Goal: Information Seeking & Learning: Learn about a topic

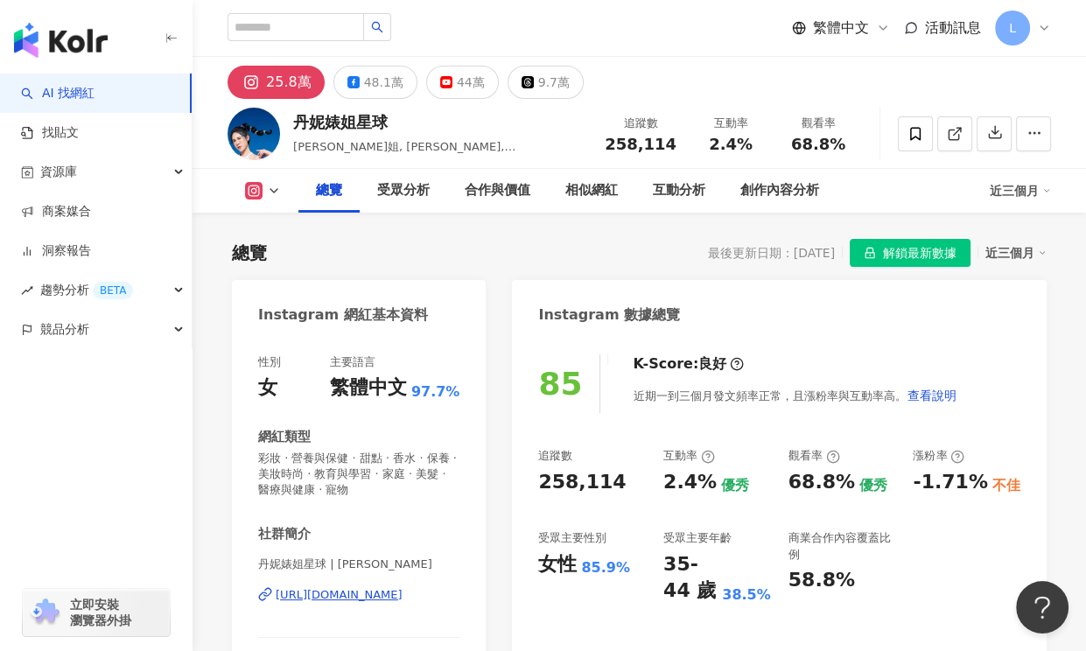
drag, startPoint x: 521, startPoint y: 150, endPoint x: 570, endPoint y: 127, distance: 54.8
click at [521, 150] on div "丹妮婊姐星球 丹妮婊姐, dannybeeech, 丹妮婊姊, 婊姐 追蹤數 258,114 互動率 2.4% 觀看率 68.8%" at bounding box center [638, 133] width 893 height 69
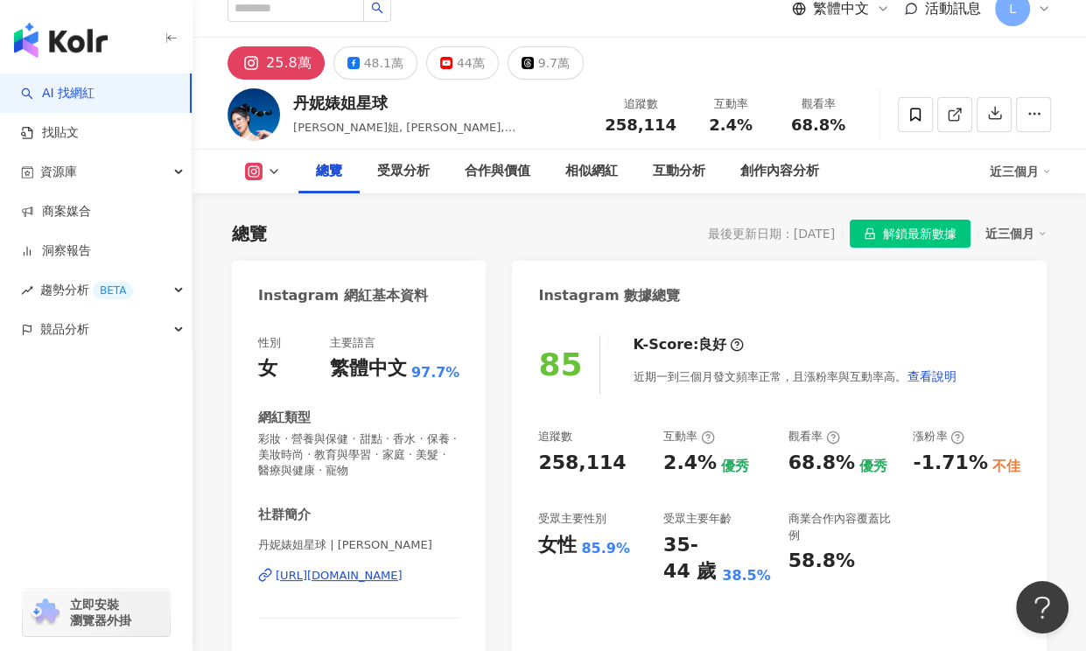
scroll to position [87, 0]
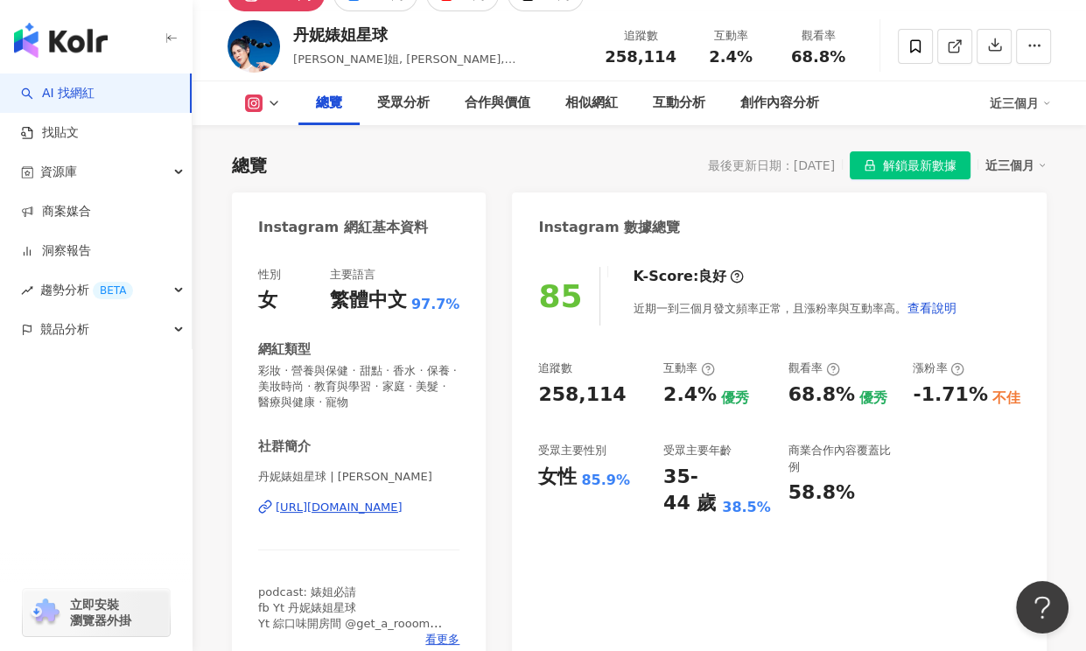
click at [574, 155] on div "總覽 最後更新日期：2025/9/1 解鎖最新數據 近三個月" at bounding box center [639, 165] width 814 height 28
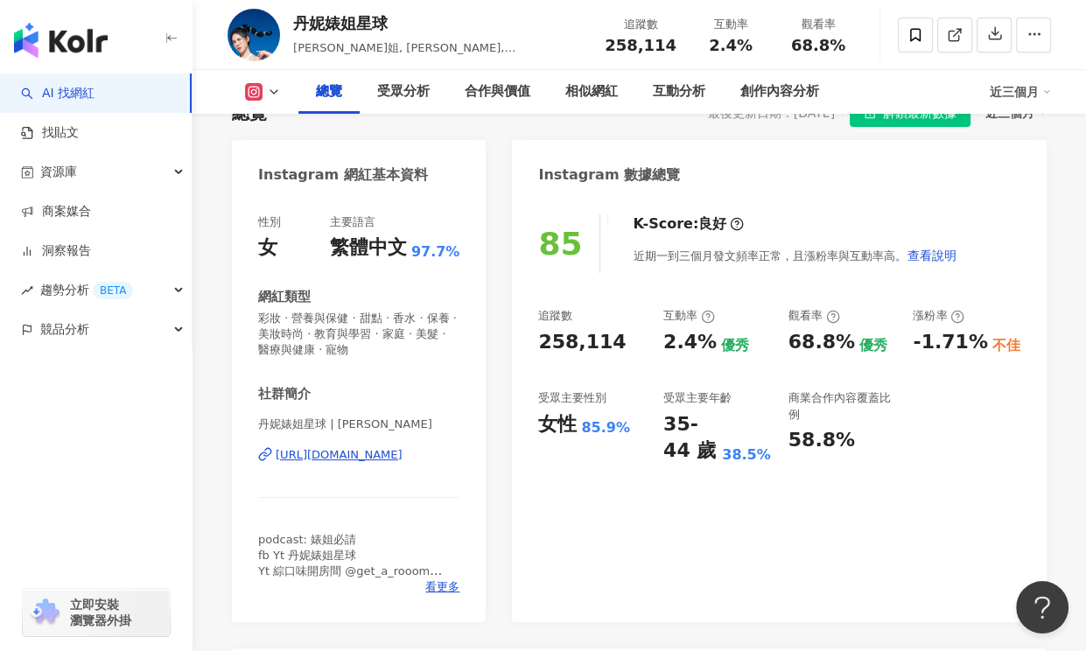
scroll to position [175, 0]
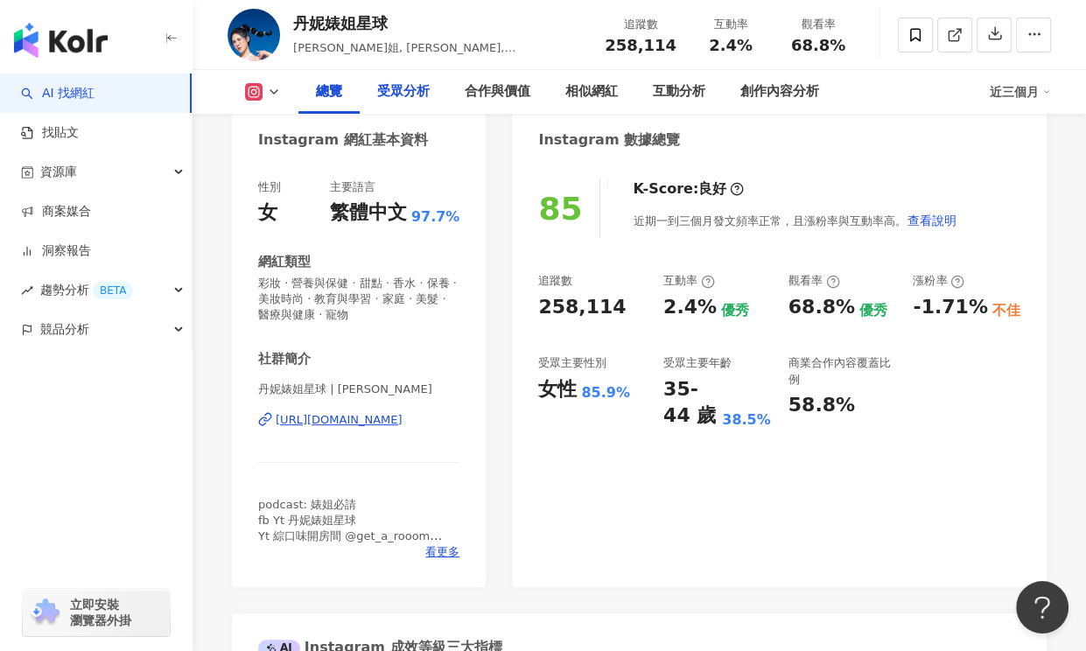
drag, startPoint x: 418, startPoint y: 101, endPoint x: 427, endPoint y: 109, distance: 12.4
click at [418, 101] on div "受眾分析" at bounding box center [403, 91] width 52 height 21
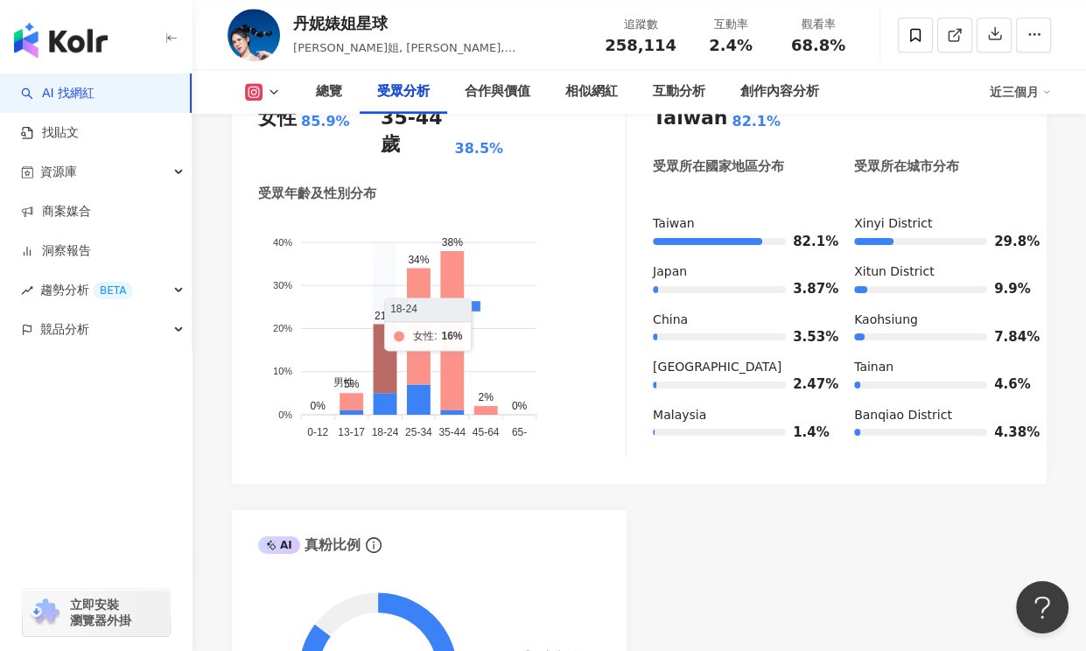
scroll to position [1606, 0]
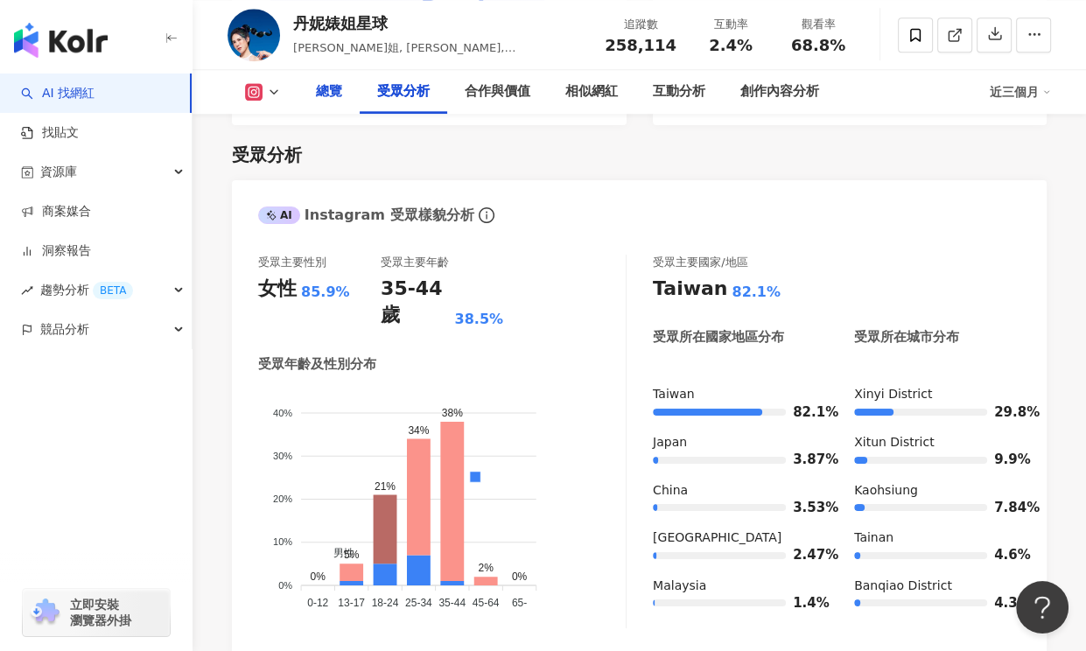
click at [318, 94] on div "總覽" at bounding box center [329, 91] width 26 height 21
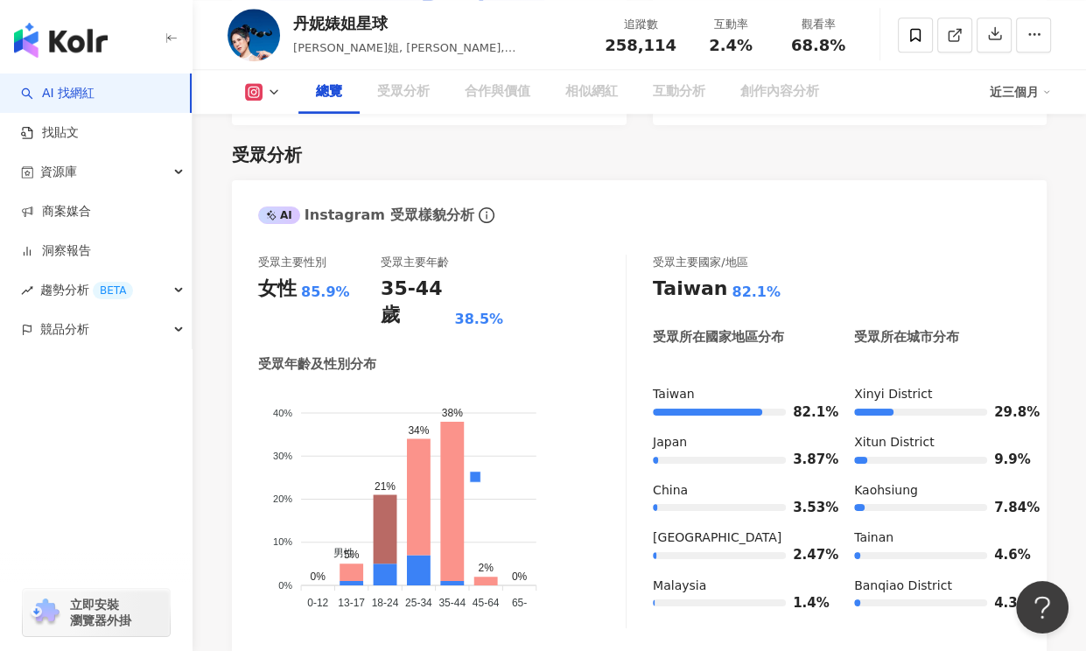
scroll to position [108, 0]
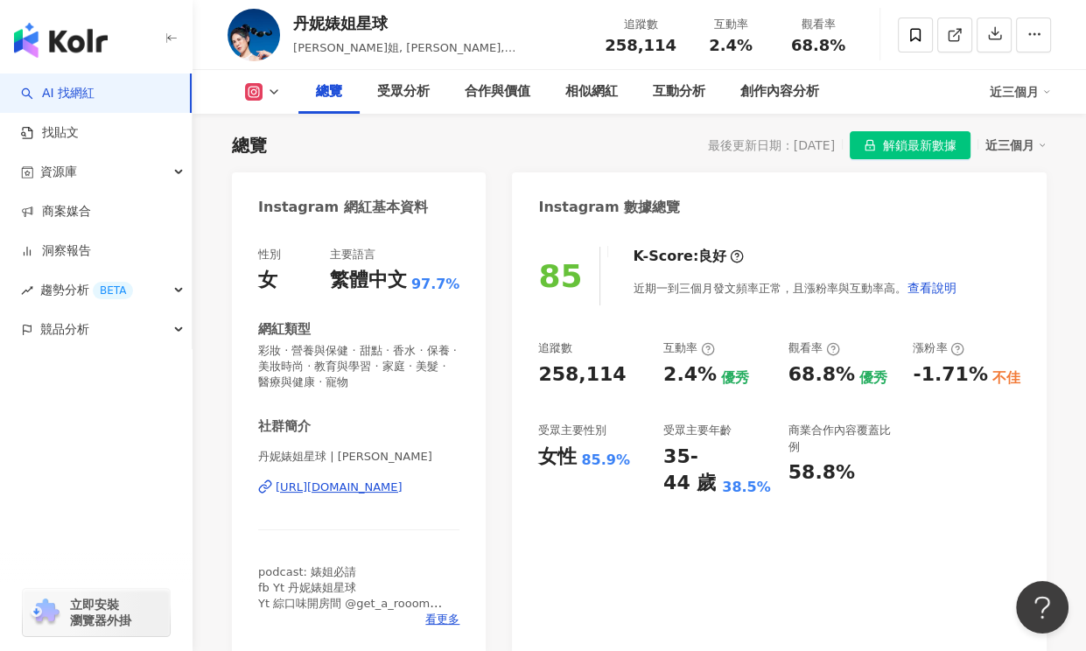
click at [570, 185] on div "Instagram 數據總覽" at bounding box center [779, 200] width 535 height 57
click at [1004, 307] on div "85 K-Score : 良好 近期一到三個月發文頻率正常，且漲粉率與互動率高。 查看說明 追蹤數 258,114 互動率 2.4% 優秀 觀看率 68.8%…" at bounding box center [779, 441] width 535 height 425
click at [565, 514] on div "85 K-Score : 良好 近期一到三個月發文頻率正常，且漲粉率與互動率高。 查看說明 追蹤數 258,114 互動率 2.4% 優秀 觀看率 68.8%…" at bounding box center [779, 441] width 535 height 425
click at [126, 289] on div "BETA" at bounding box center [113, 290] width 40 height 17
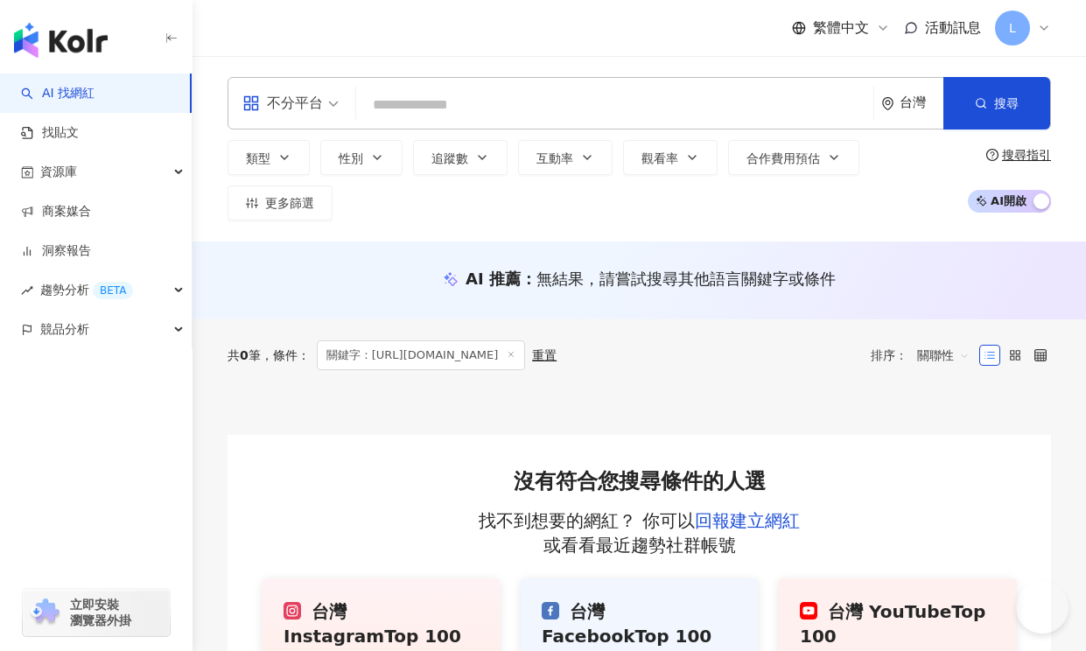
click at [435, 101] on input "search" at bounding box center [614, 104] width 503 height 33
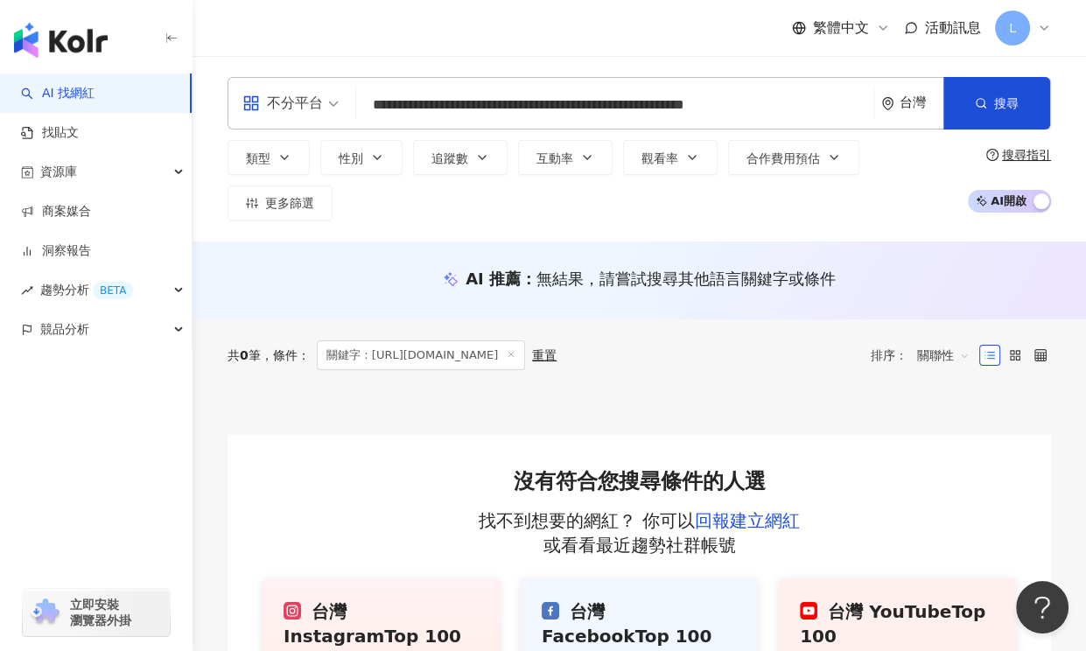
click at [449, 38] on div "繁體中文 活動訊息 L" at bounding box center [638, 28] width 823 height 56
click at [451, 111] on input "**********" at bounding box center [614, 104] width 503 height 33
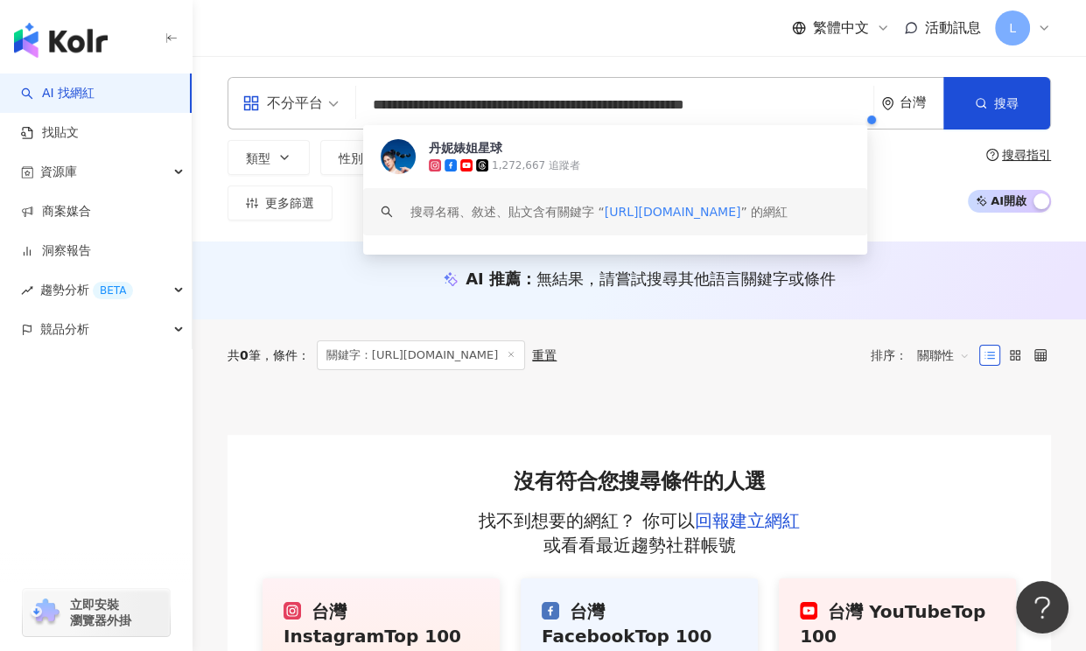
paste input "**********"
type input "**********"
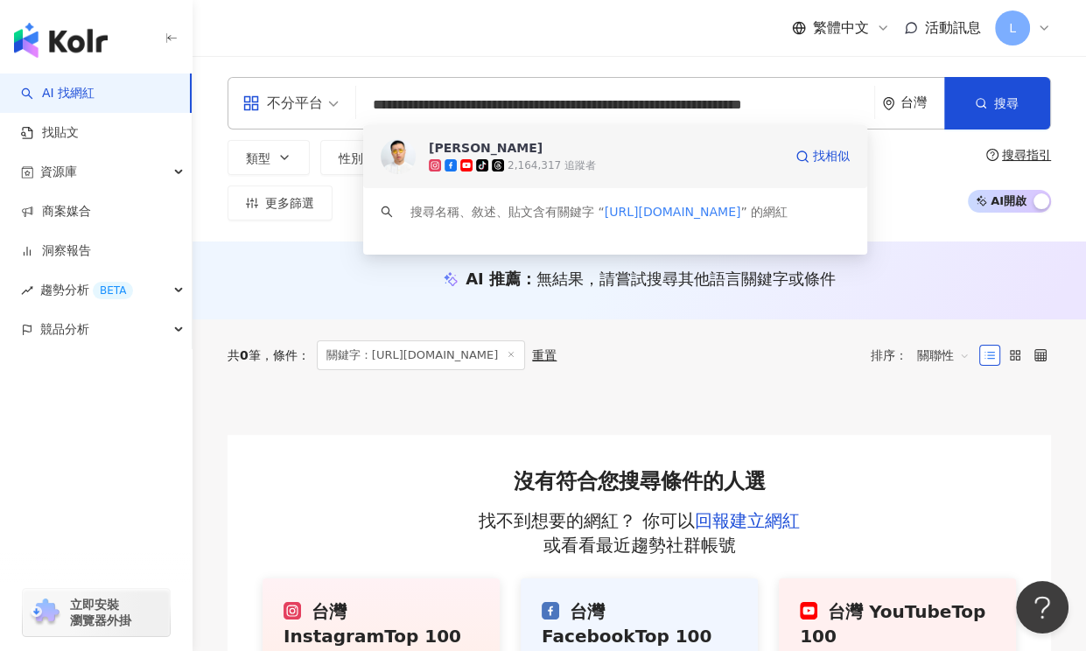
click at [518, 154] on span "[PERSON_NAME]" at bounding box center [605, 147] width 353 height 17
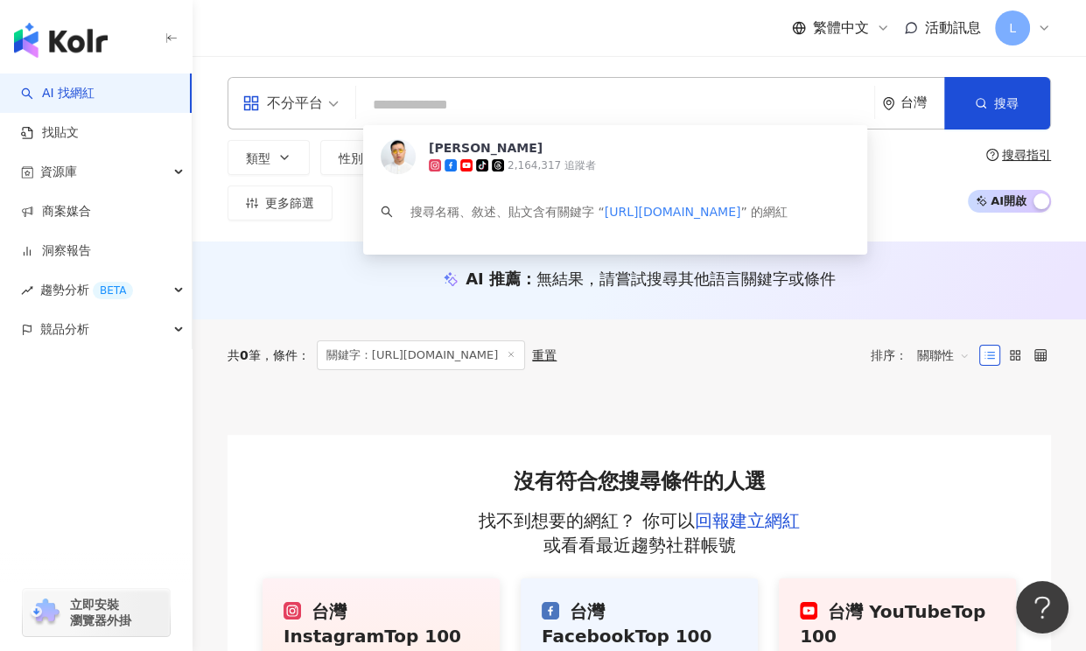
scroll to position [0, 0]
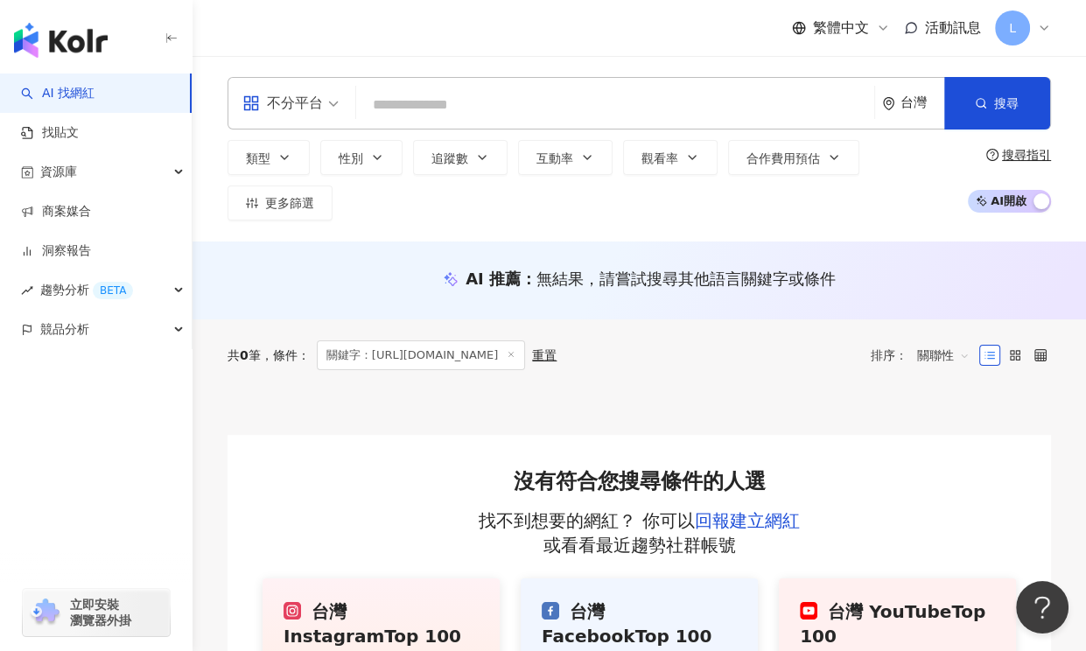
click at [495, 108] on input "search" at bounding box center [615, 104] width 504 height 33
paste input "**********"
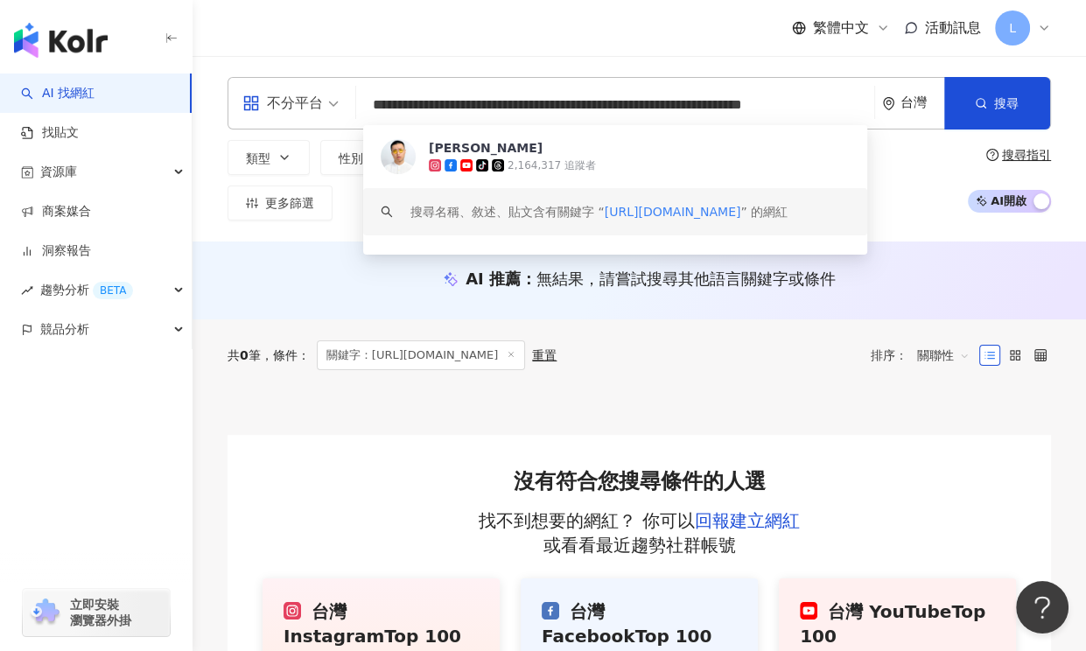
type input "**********"
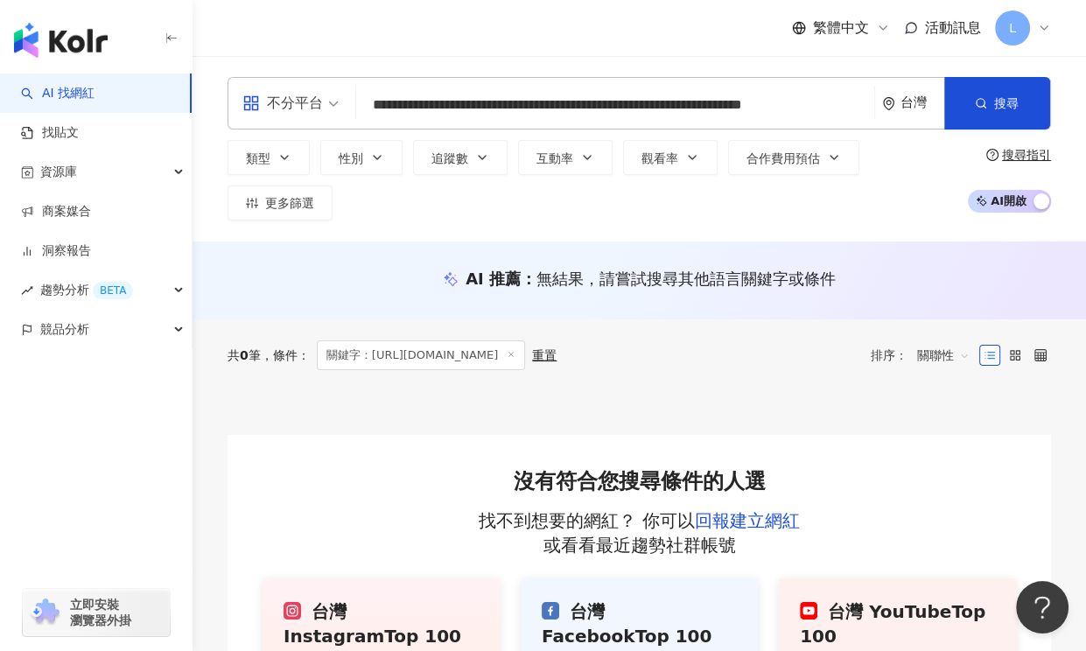
drag, startPoint x: 506, startPoint y: 304, endPoint x: 592, endPoint y: 73, distance: 246.7
click at [506, 299] on div "AI 推薦 ： 無結果，請嘗試搜尋其他語言關鍵字或條件" at bounding box center [638, 280] width 893 height 78
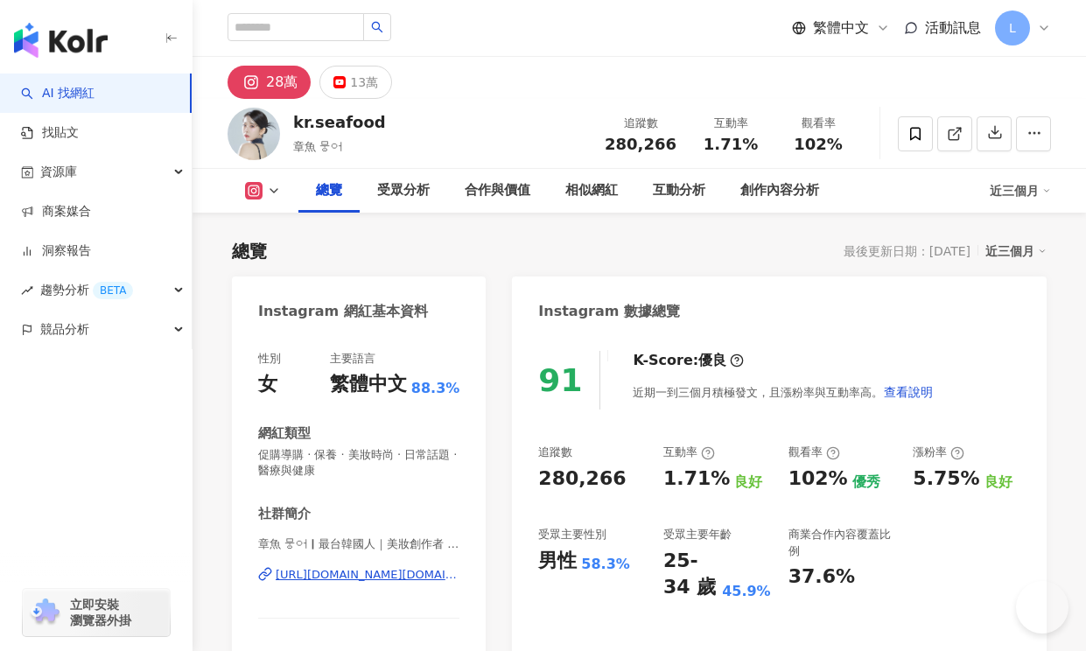
scroll to position [175, 0]
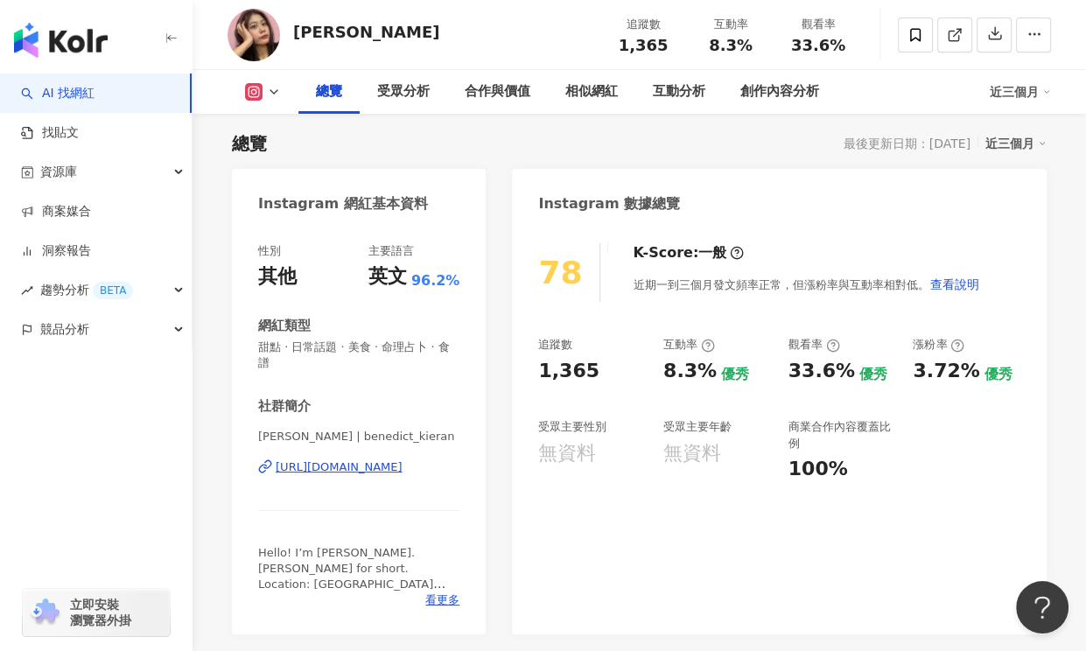
drag, startPoint x: 545, startPoint y: 48, endPoint x: 575, endPoint y: 38, distance: 31.5
click at [545, 47] on div "Benedict Kieran 追蹤數 1,365 互動率 8.3% 觀看率 33.6%" at bounding box center [638, 34] width 893 height 69
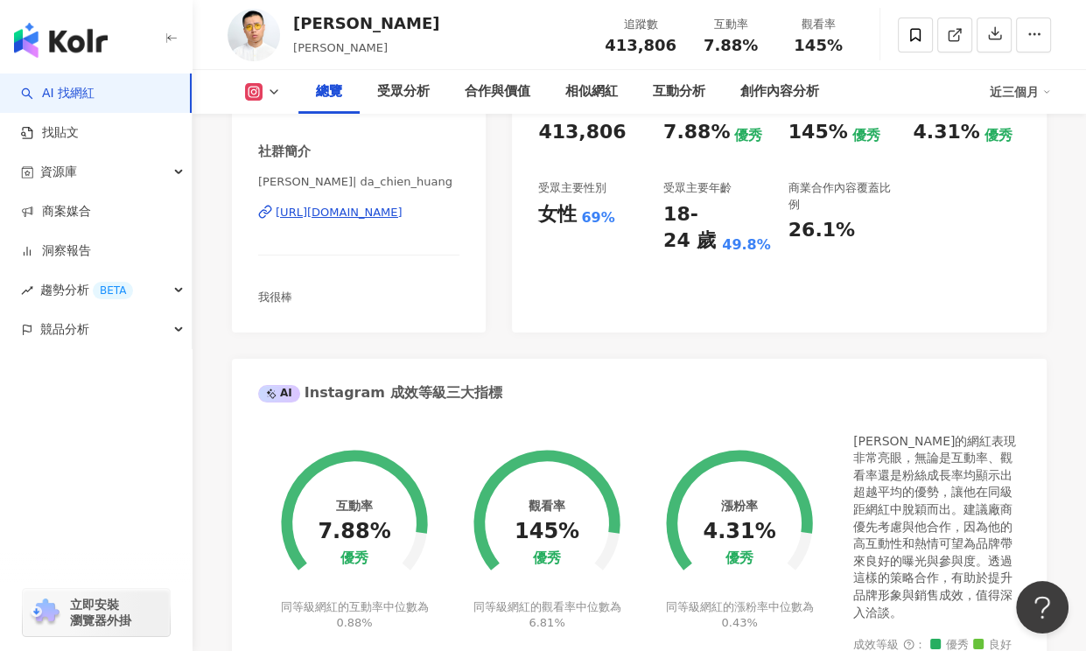
scroll to position [175, 0]
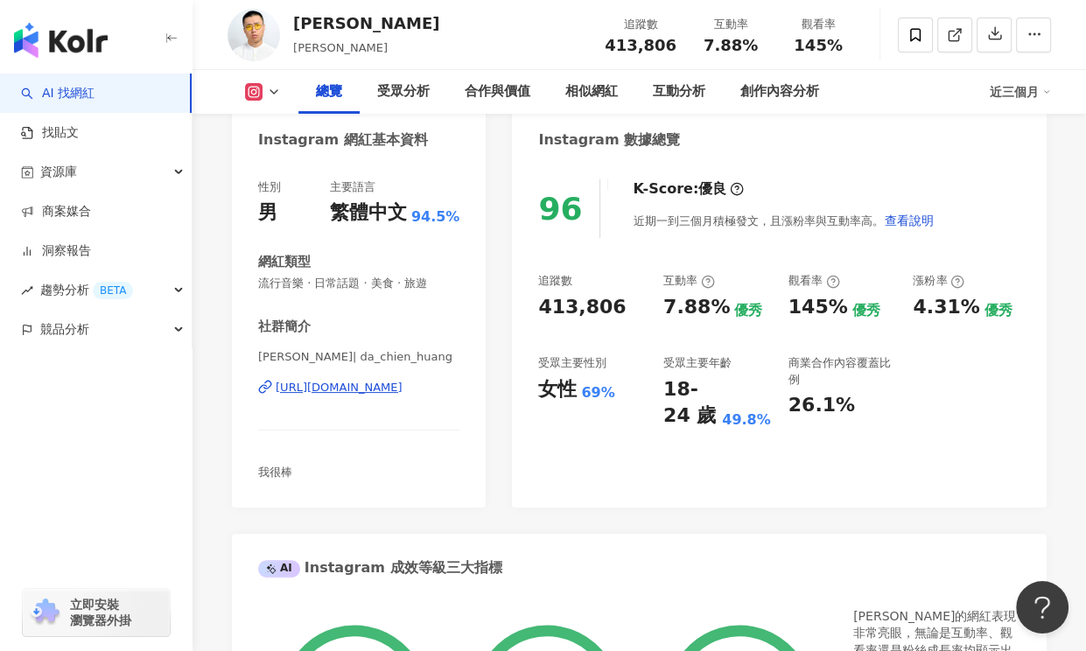
click at [528, 41] on div "[PERSON_NAME] 追蹤數 413,806 互動率 7.88% 觀看率 145%" at bounding box center [638, 34] width 893 height 69
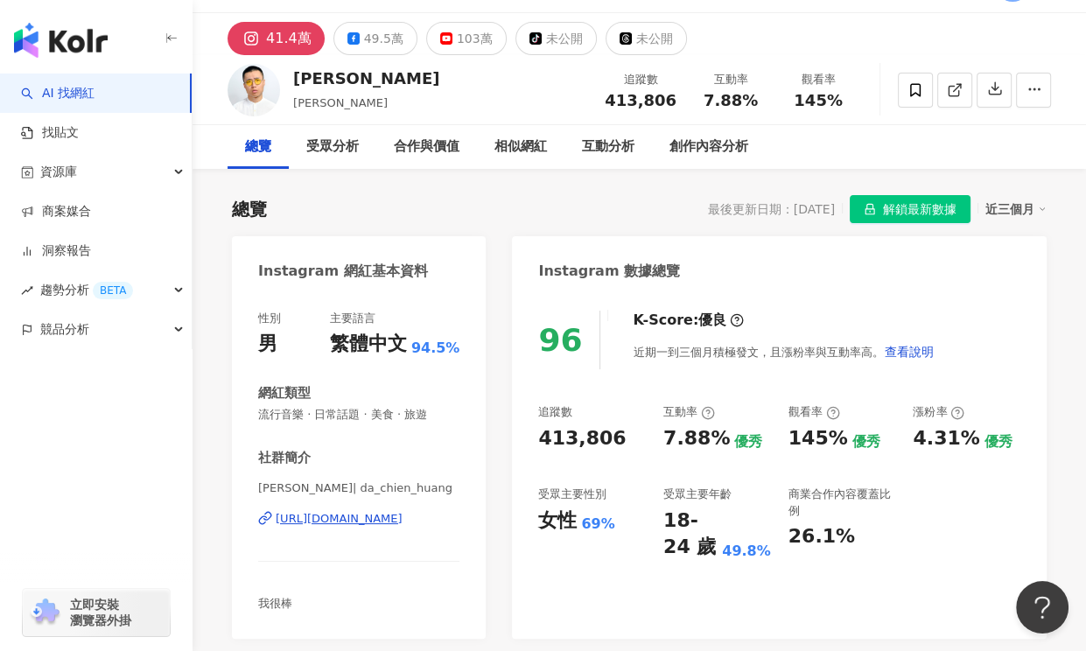
scroll to position [0, 0]
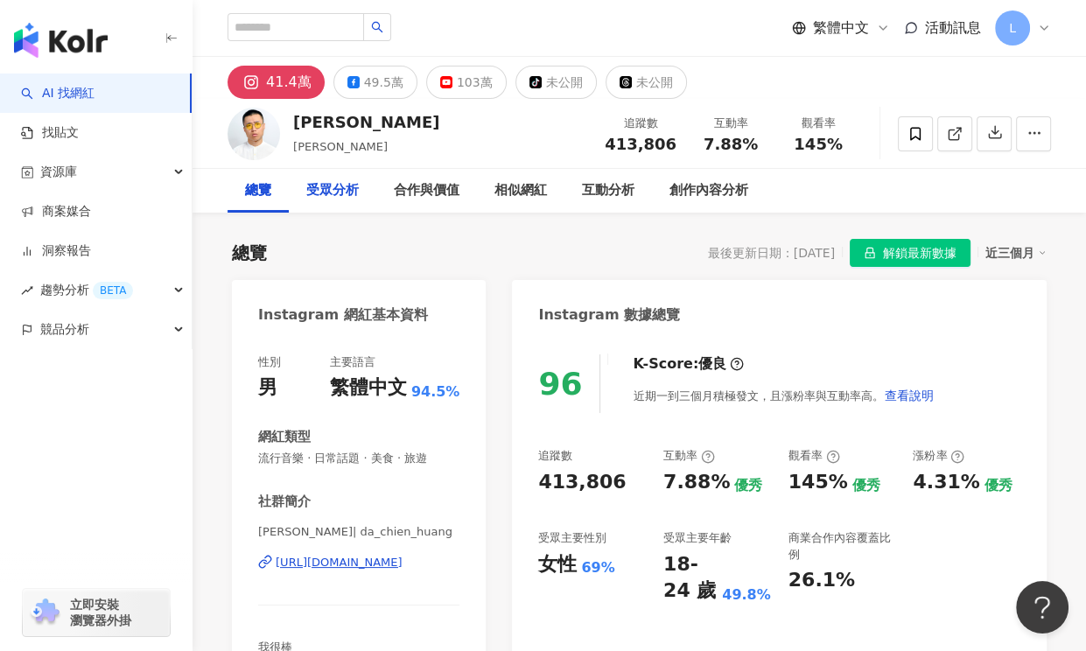
click at [335, 185] on div "受眾分析" at bounding box center [332, 190] width 52 height 21
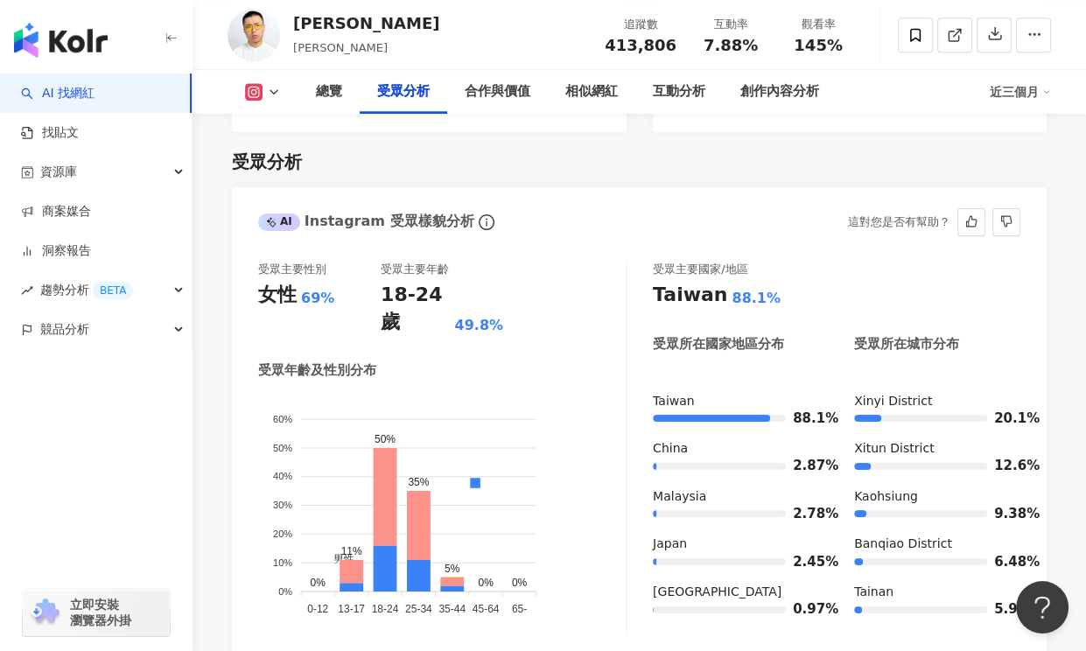
drag, startPoint x: 483, startPoint y: 206, endPoint x: 483, endPoint y: 194, distance: 11.4
click at [483, 201] on div "AI Instagram 受眾樣貌分析 這對您是否有幫助？" at bounding box center [639, 215] width 814 height 57
click at [312, 94] on div "總覽" at bounding box center [328, 92] width 61 height 44
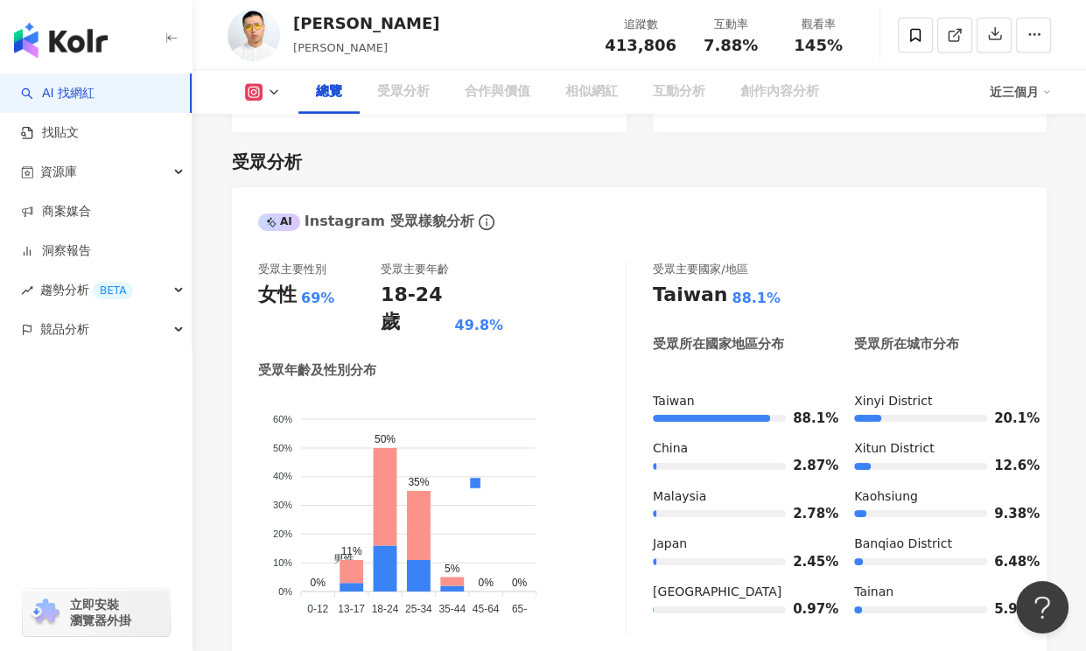
scroll to position [108, 0]
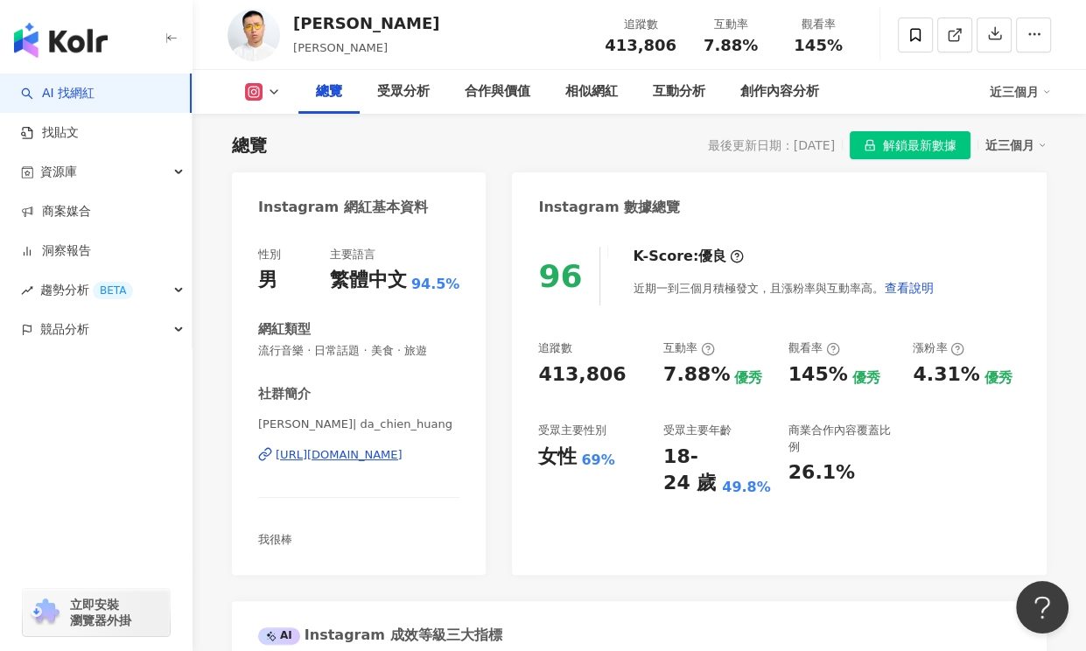
drag, startPoint x: 423, startPoint y: 305, endPoint x: 630, endPoint y: 347, distance: 210.7
click at [423, 306] on div "性別 男 主要語言 繁體中文 94.5% 網紅類型 流行音樂 · 日常話題 · 美食 · 旅遊 社群簡介 [PERSON_NAME] | da_chien_h…" at bounding box center [358, 398] width 201 height 302
click at [416, 558] on div "性別 男 主要語言 繁體中文 94.5% 網紅類型 流行音樂 · 日常話題 · 美食 · 旅遊 社群簡介 [PERSON_NAME] | da_chien_h…" at bounding box center [359, 402] width 254 height 346
drag, startPoint x: 401, startPoint y: 538, endPoint x: 482, endPoint y: 521, distance: 83.2
click at [403, 536] on div "我很棒" at bounding box center [358, 540] width 201 height 16
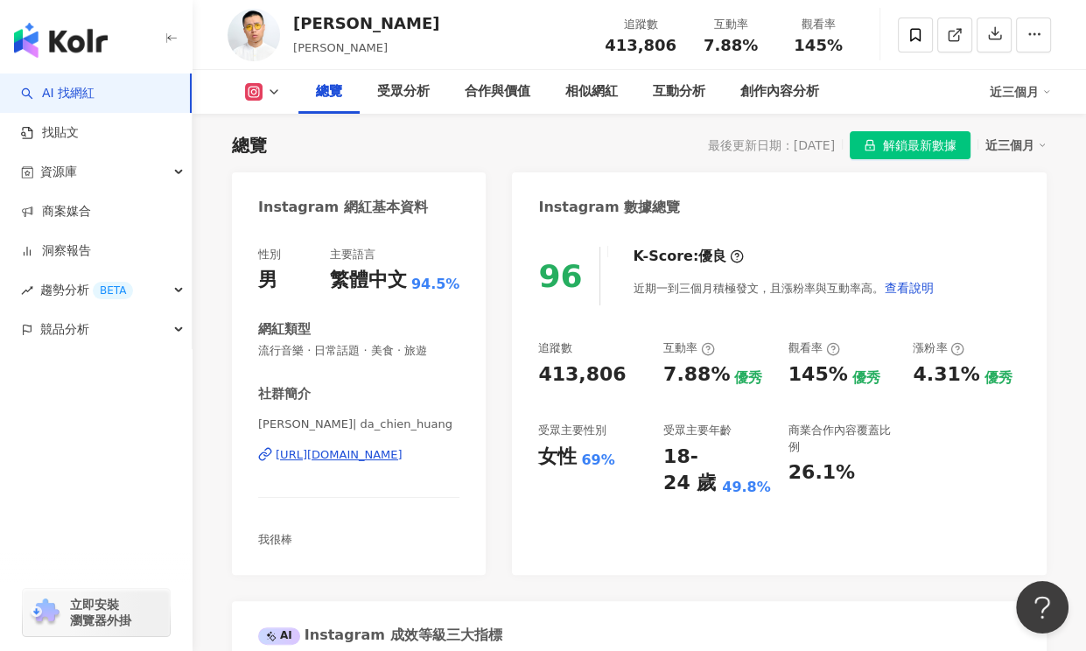
click at [791, 507] on div "96 K-Score : 優良 近期一到三個月積極發文，且漲粉率與互動率高。 查看說明 追蹤數 413,806 互動率 7.88% 優秀 觀看率 145% 優…" at bounding box center [779, 402] width 535 height 346
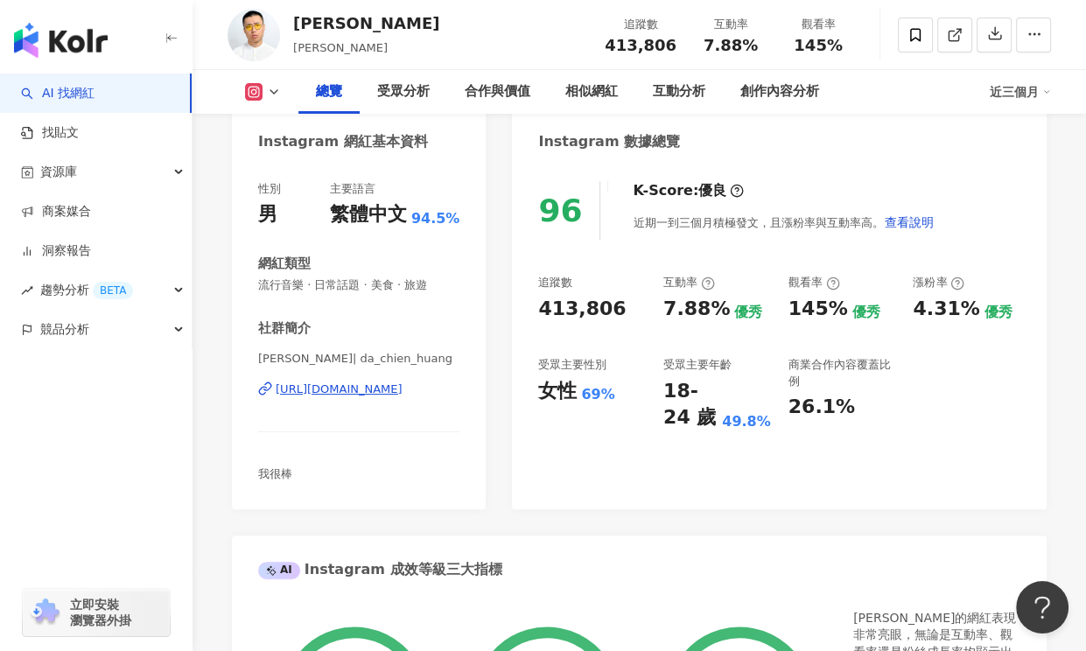
scroll to position [175, 0]
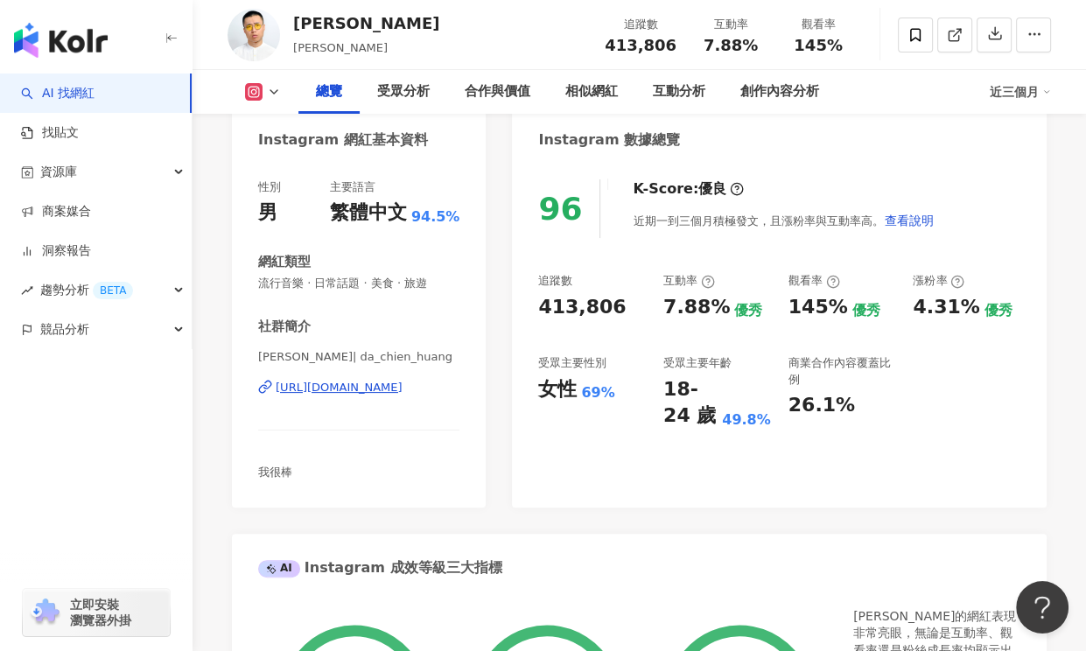
click at [817, 484] on div "96 K-Score : 優良 近期一到三個月積極發文，且漲粉率與互動率高。 查看說明 追蹤數 413,806 互動率 7.88% 優秀 觀看率 145% 優…" at bounding box center [779, 335] width 535 height 346
